Goal: Task Accomplishment & Management: Manage account settings

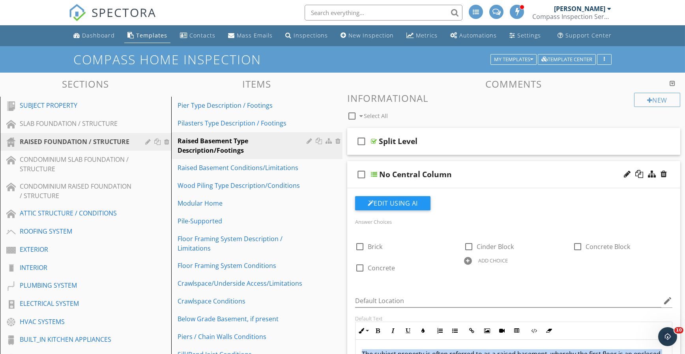
scroll to position [32, 0]
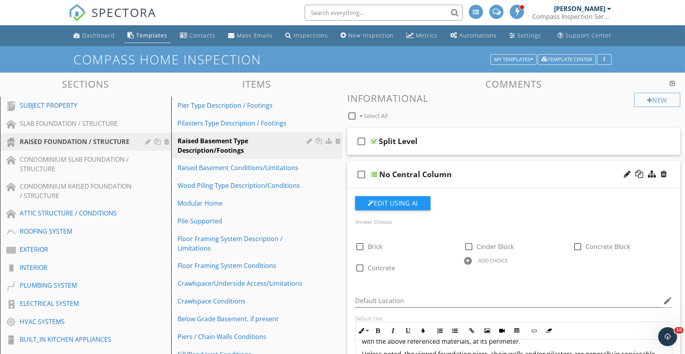
click at [56, 247] on div "EXTERIOR" at bounding box center [77, 249] width 114 height 9
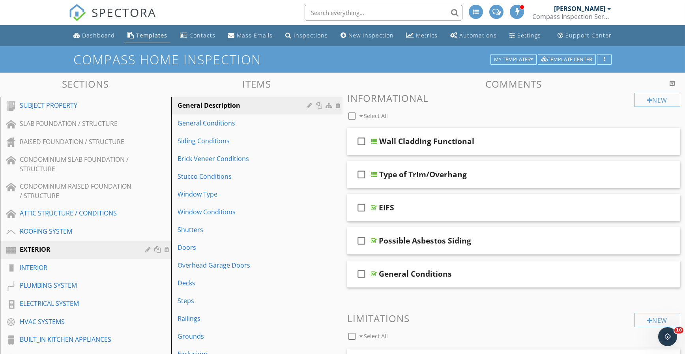
click at [228, 125] on div "General Conditions" at bounding box center [242, 122] width 131 height 9
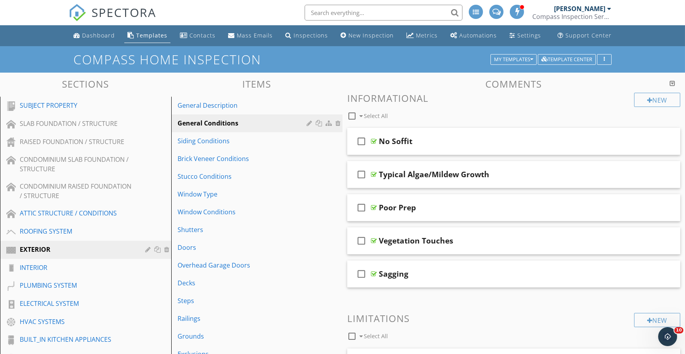
click at [434, 140] on div "No Soffit" at bounding box center [498, 140] width 238 height 9
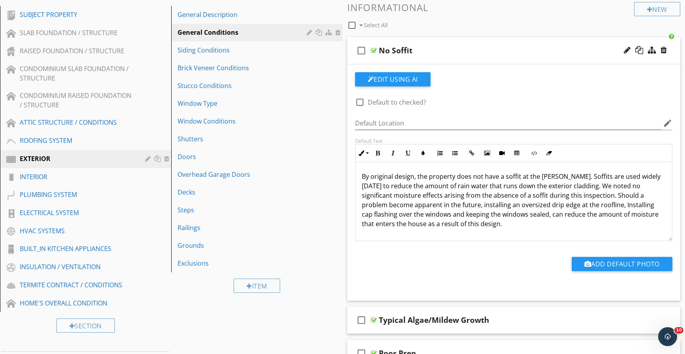
scroll to position [92, 0]
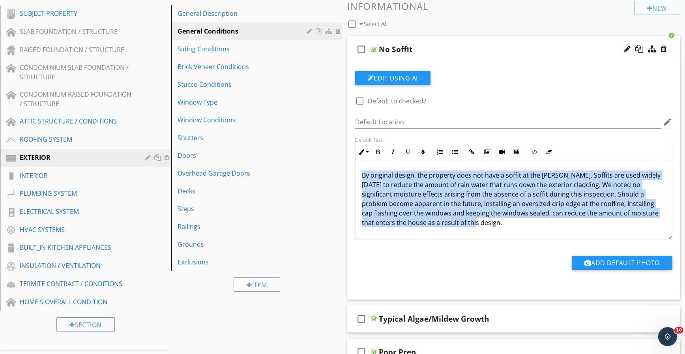
drag, startPoint x: 463, startPoint y: 221, endPoint x: 361, endPoint y: 175, distance: 111.6
click at [362, 175] on p "By original design, the property does not have a soffit at the eaves. Soffits a…" at bounding box center [514, 198] width 304 height 57
copy span "By original design, the property does not have a soffit at the eaves. Soffits a…"
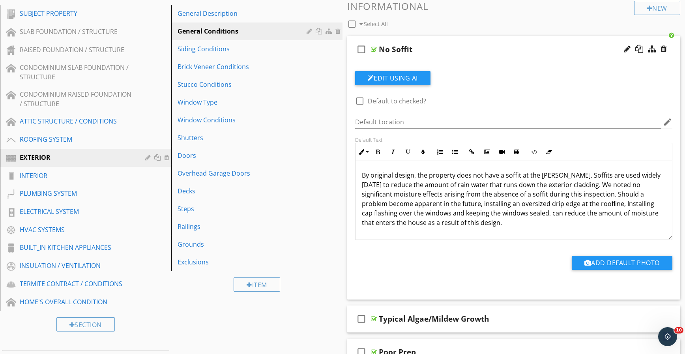
click at [61, 194] on div "PLUMBING SYSTEM" at bounding box center [77, 193] width 114 height 9
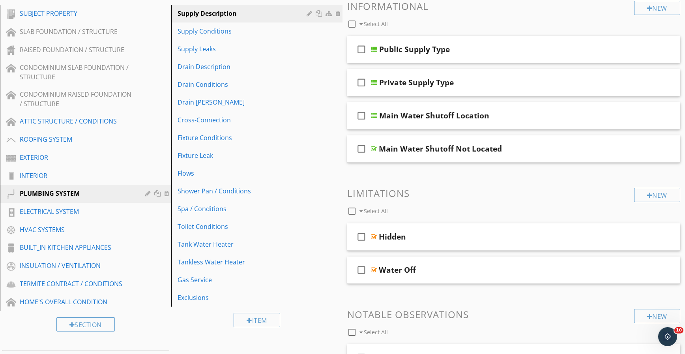
click at [200, 285] on link "Gas Service" at bounding box center [258, 279] width 169 height 17
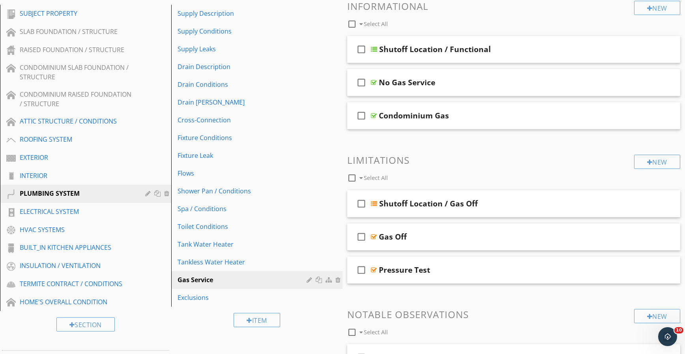
click at [508, 41] on div "check_box_outline_blank Shutoff Location / Functional" at bounding box center [513, 49] width 333 height 27
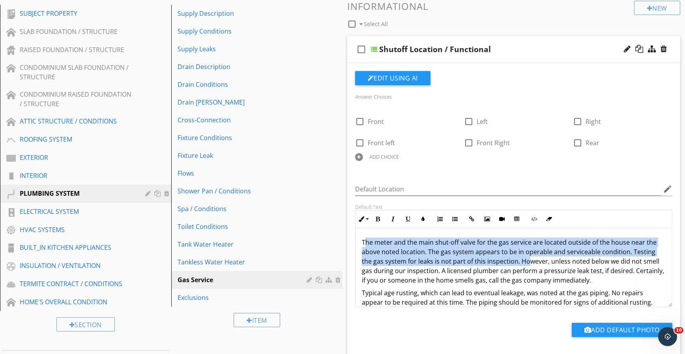
drag, startPoint x: 364, startPoint y: 237, endPoint x: 528, endPoint y: 261, distance: 165.4
click at [528, 261] on span "The meter and the main shut-off valve for the gas service are located outside o…" at bounding box center [513, 261] width 302 height 47
drag, startPoint x: 509, startPoint y: 255, endPoint x: 489, endPoint y: 257, distance: 19.4
click at [507, 256] on p "The meter and the main shut-off valve for the gas service are located outside o…" at bounding box center [514, 260] width 304 height 47
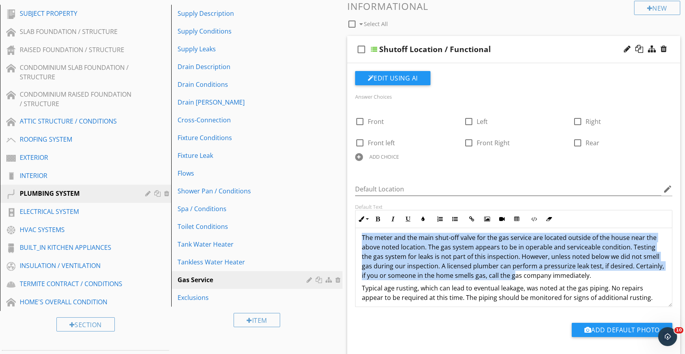
scroll to position [9, 0]
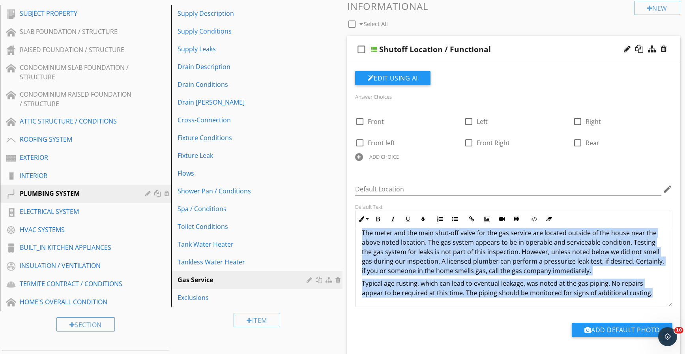
drag, startPoint x: 360, startPoint y: 237, endPoint x: 661, endPoint y: 296, distance: 306.3
click at [661, 296] on div "The meter and the main shut-off valve for the gas service are located outside o…" at bounding box center [513, 262] width 316 height 88
copy div "The meter and the main shut-off valve for the gas service are located outside o…"
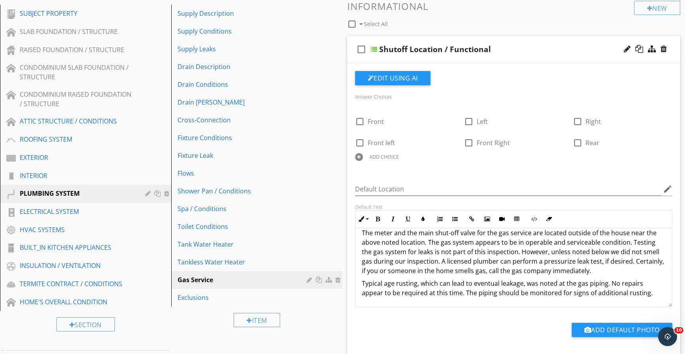
click at [92, 208] on div "ELECTRICAL SYSTEM" at bounding box center [77, 211] width 114 height 9
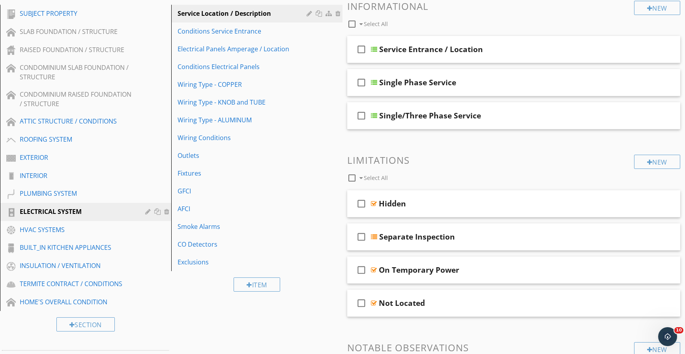
click at [242, 103] on div "Wiring Type - KNOB and TUBE" at bounding box center [242, 101] width 131 height 9
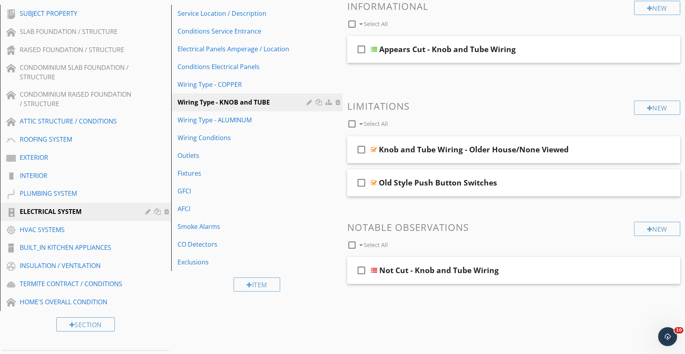
click at [452, 51] on div "Appears Cut - Knob and Tube Wiring" at bounding box center [447, 49] width 136 height 9
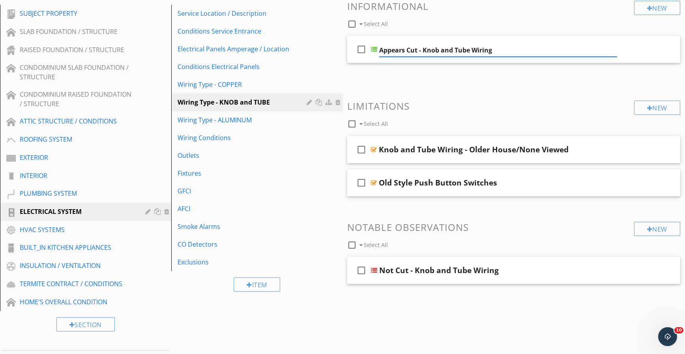
click at [372, 48] on div at bounding box center [374, 49] width 6 height 6
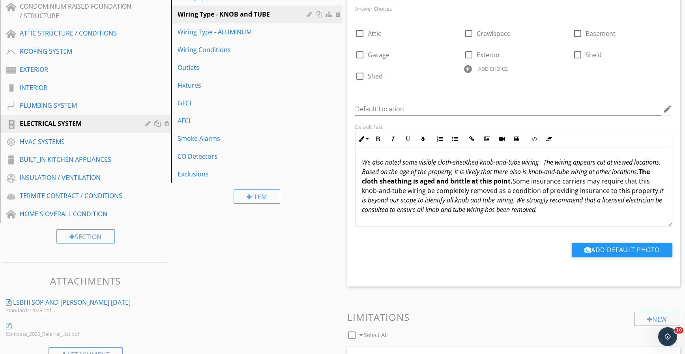
scroll to position [184, 0]
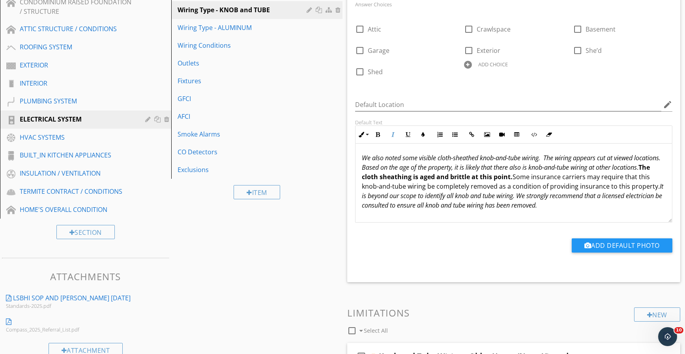
drag, startPoint x: 360, startPoint y: 155, endPoint x: 613, endPoint y: 214, distance: 259.6
click at [613, 214] on div "We also noted some visible cloth-sheathed knob-and-tube wiring. The wiring appe…" at bounding box center [513, 183] width 316 height 79
copy p "We also noted some visible cloth-sheathed knob-and-tube wiring. The wiring appe…"
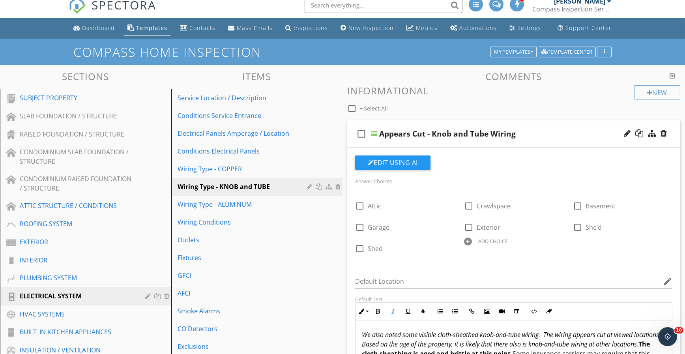
scroll to position [0, 0]
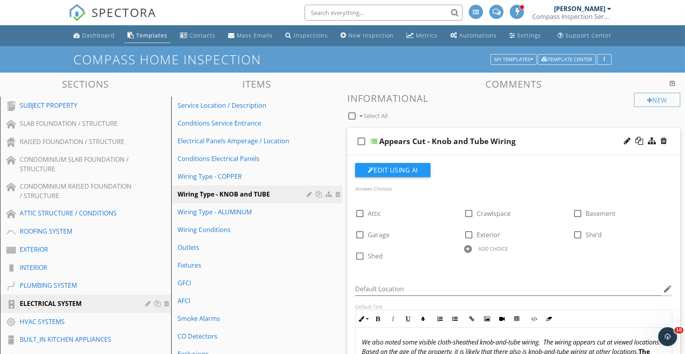
click at [233, 106] on div "Service Location / Description" at bounding box center [242, 105] width 131 height 9
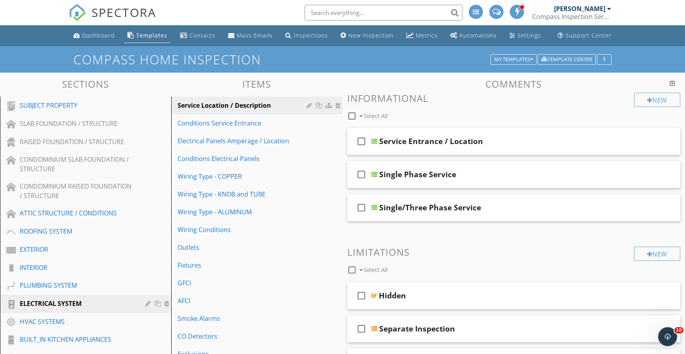
click at [489, 136] on div "check_box_outline_blank Service Entrance / Location" at bounding box center [513, 141] width 333 height 27
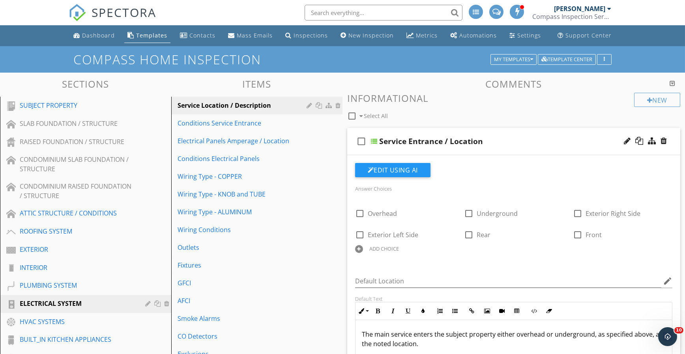
click at [236, 143] on div "Electrical Panels Amperage / Location" at bounding box center [242, 140] width 131 height 9
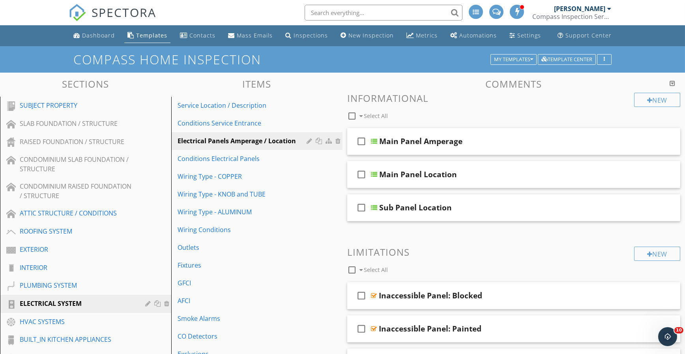
click at [241, 168] on link "Wiring Type - COPPER" at bounding box center [258, 176] width 169 height 17
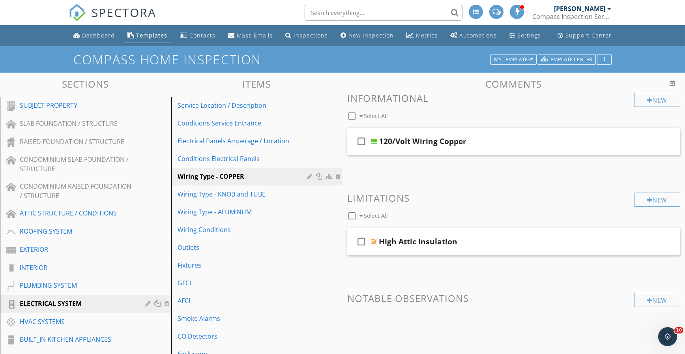
click at [491, 138] on div "120/Volt Wiring Copper" at bounding box center [498, 140] width 238 height 9
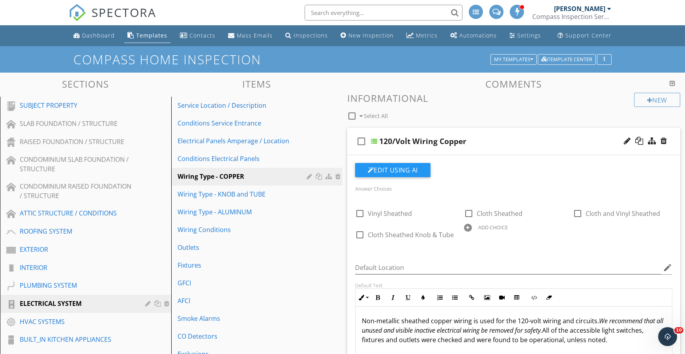
scroll to position [92, 0]
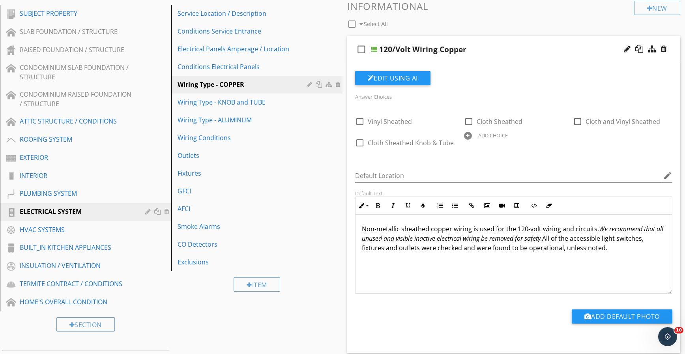
click at [219, 135] on div "Wiring Conditions" at bounding box center [242, 137] width 131 height 9
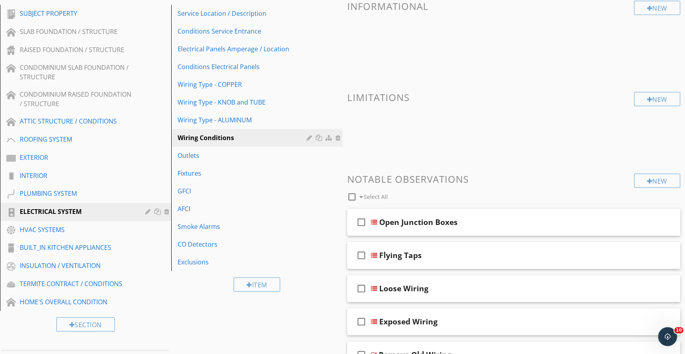
click at [245, 51] on div "Electrical Panels Amperage / Location" at bounding box center [242, 48] width 131 height 9
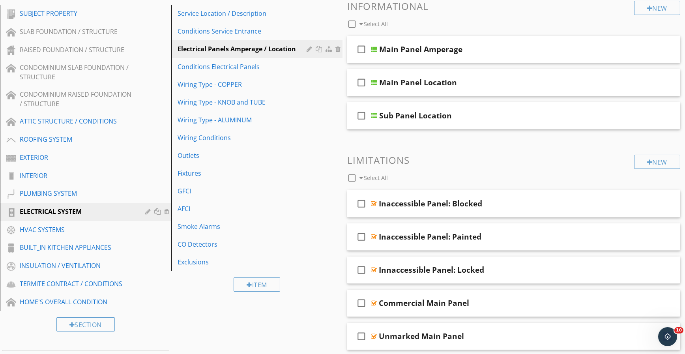
click at [493, 50] on div "Main Panel Amperage" at bounding box center [498, 49] width 238 height 9
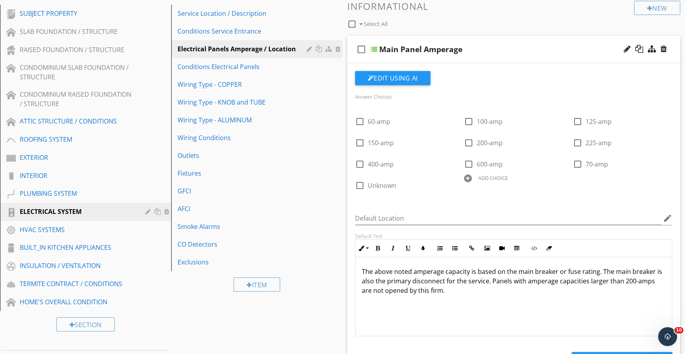
click at [205, 254] on link "Exclusions" at bounding box center [258, 261] width 169 height 17
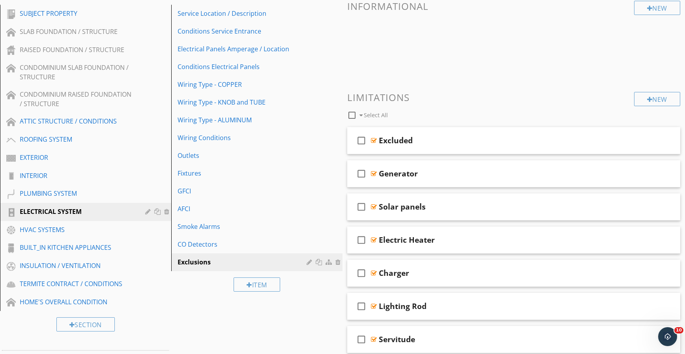
click at [462, 140] on div "Excluded" at bounding box center [498, 140] width 238 height 9
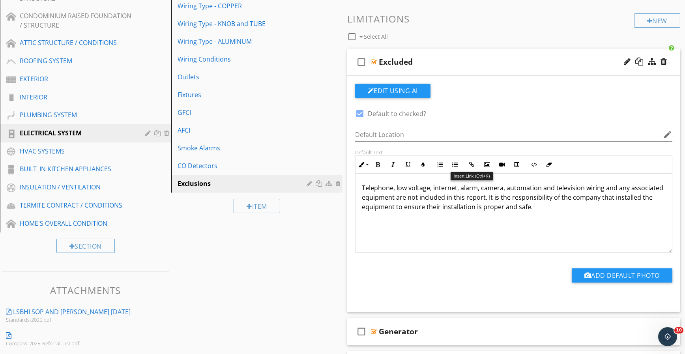
scroll to position [184, 0]
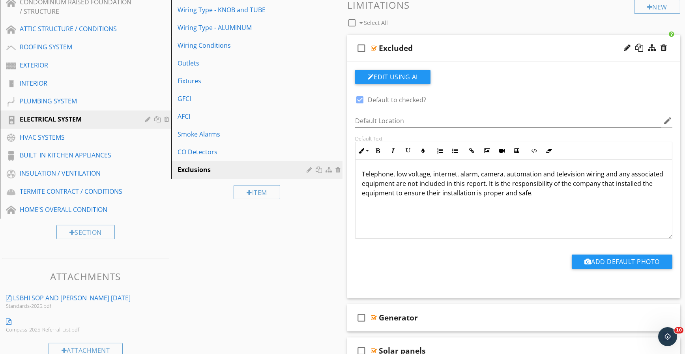
drag, startPoint x: 542, startPoint y: 189, endPoint x: 347, endPoint y: 170, distance: 196.2
click at [347, 170] on div "Edit Using AI check_box Default to checked? Default Location edit Default Text …" at bounding box center [513, 180] width 333 height 236
copy p "Telephone, low voltage, internet, alarm, camera, automation and television wiri…"
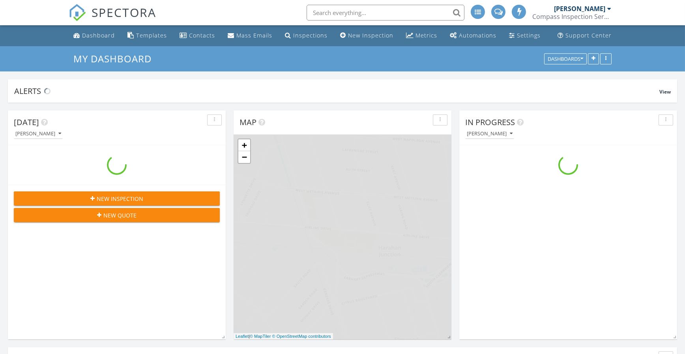
scroll to position [730, 697]
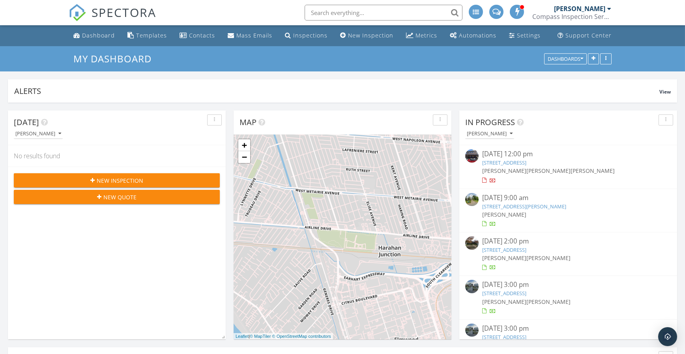
click at [328, 10] on input "text" at bounding box center [383, 13] width 158 height 16
click at [512, 136] on div "[PERSON_NAME]" at bounding box center [490, 134] width 46 height 6
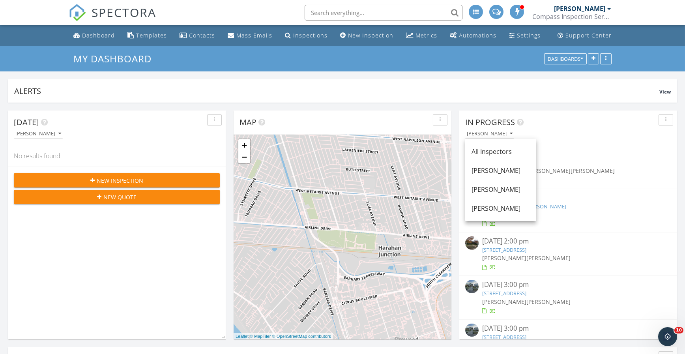
click at [513, 184] on link "[PERSON_NAME]" at bounding box center [500, 189] width 71 height 19
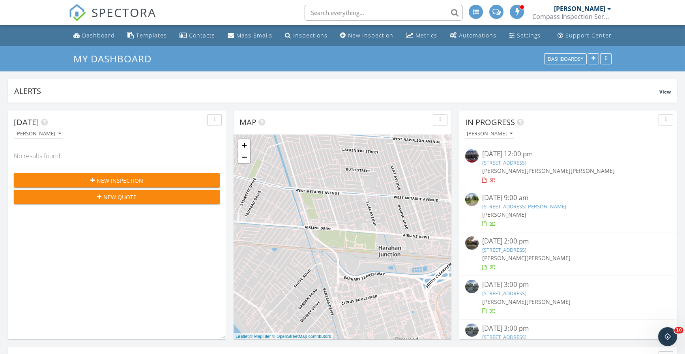
click at [519, 159] on link "1900 N Rampart St, New Orleans, LA 70116" at bounding box center [504, 162] width 44 height 7
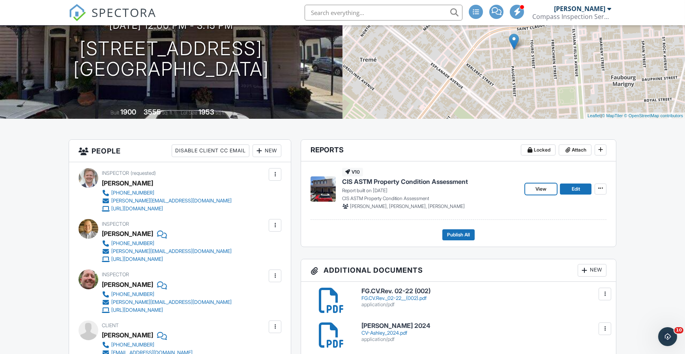
click at [548, 187] on link "View" at bounding box center [541, 188] width 32 height 11
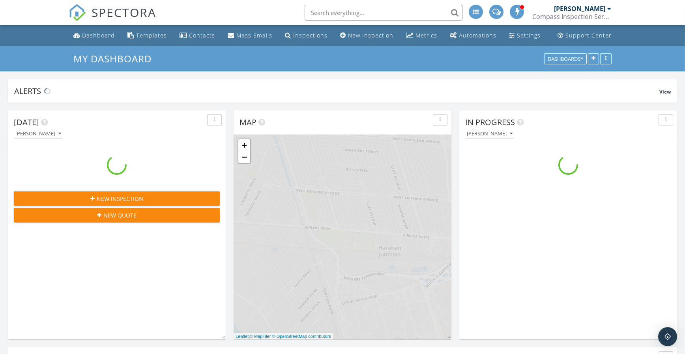
click at [338, 13] on input "text" at bounding box center [383, 13] width 158 height 16
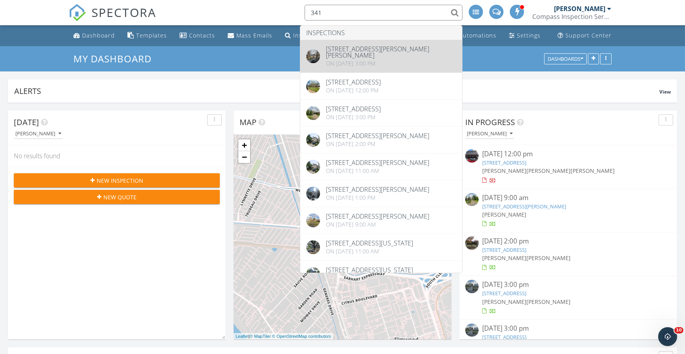
type input "341"
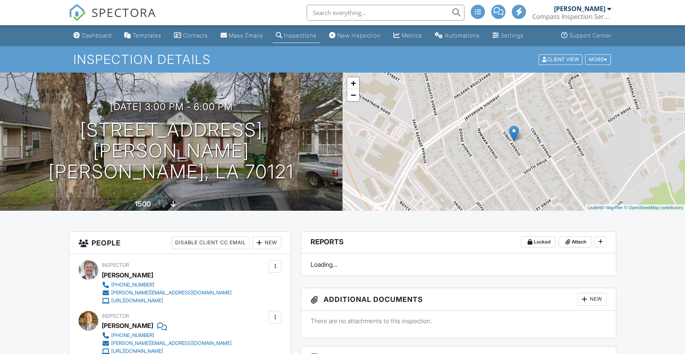
click at [264, 240] on div "New" at bounding box center [266, 242] width 29 height 13
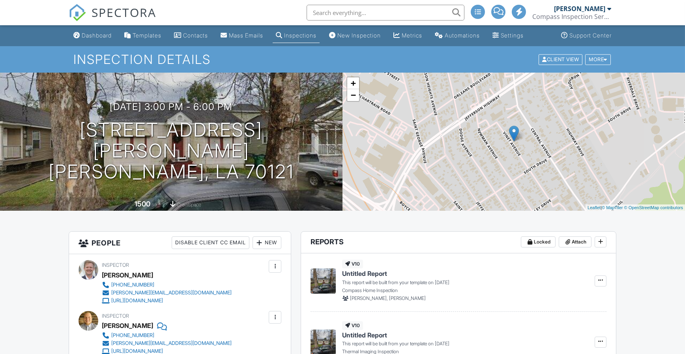
click at [265, 240] on div "New" at bounding box center [266, 242] width 29 height 13
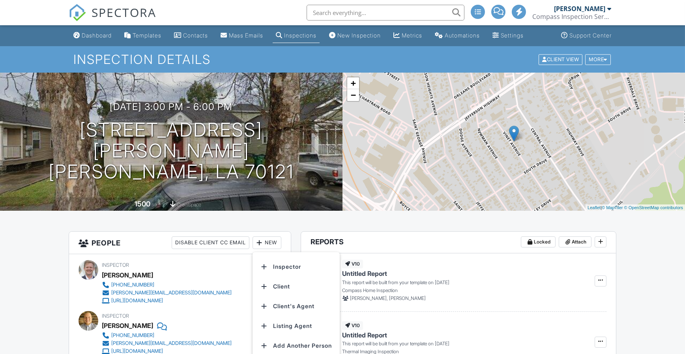
click at [286, 261] on li "Inspector" at bounding box center [296, 267] width 78 height 20
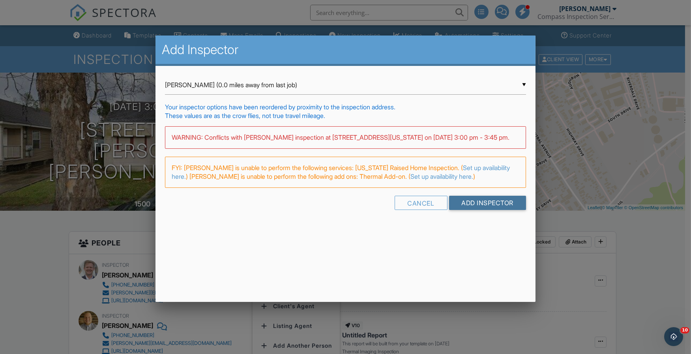
click at [471, 205] on input "Add Inspector" at bounding box center [487, 203] width 77 height 14
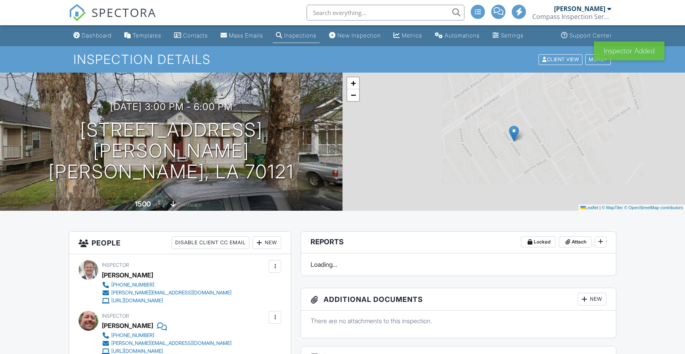
scroll to position [184, 0]
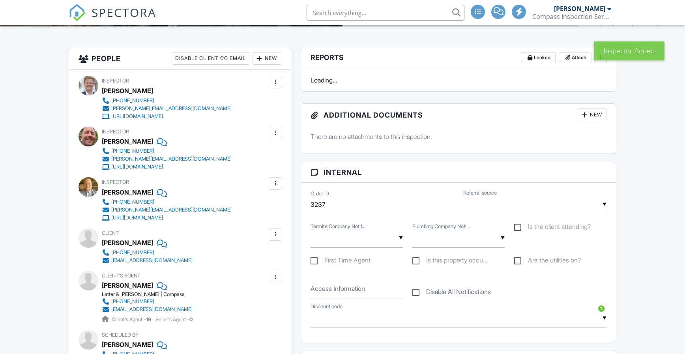
click at [275, 136] on div at bounding box center [275, 133] width 8 height 8
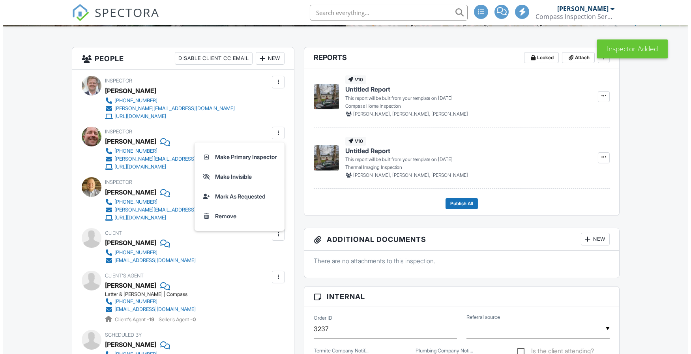
scroll to position [0, 0]
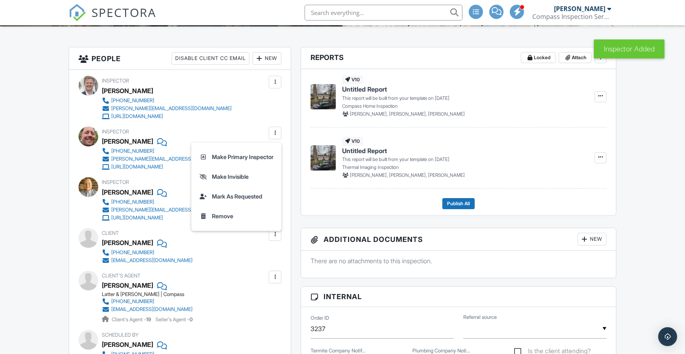
click at [217, 218] on li "Remove" at bounding box center [236, 216] width 80 height 20
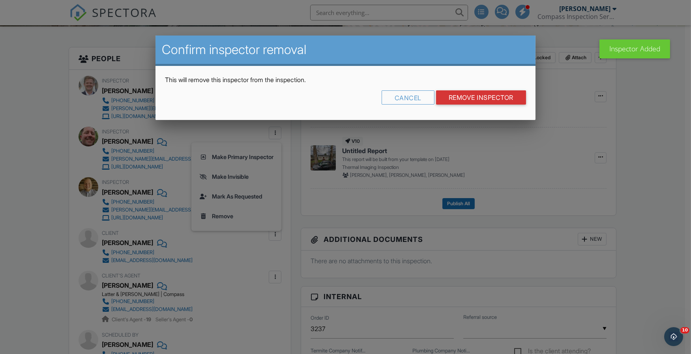
click at [405, 93] on div "Cancel" at bounding box center [407, 97] width 53 height 14
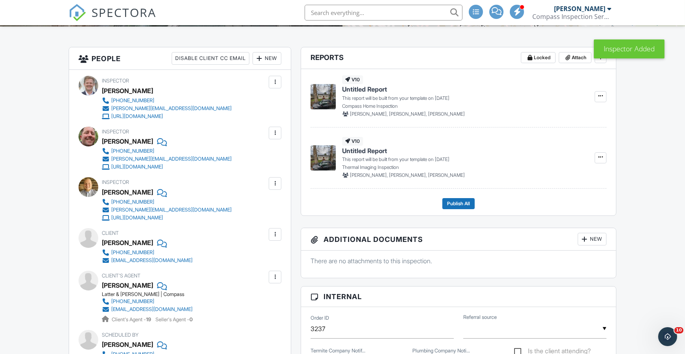
click at [272, 185] on div at bounding box center [275, 183] width 8 height 8
click at [230, 263] on li "Remove" at bounding box center [236, 267] width 80 height 20
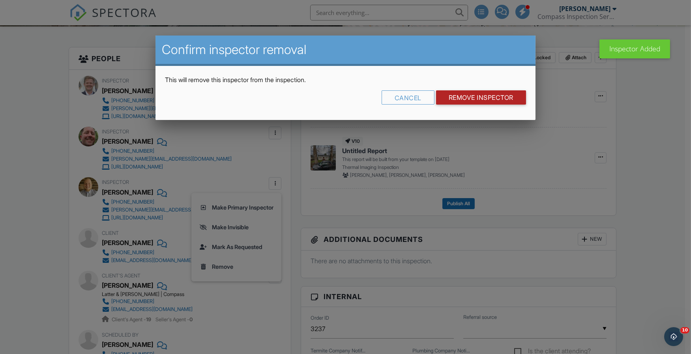
click at [471, 93] on input "Remove Inspector" at bounding box center [481, 97] width 90 height 14
